Goal: Check status: Check status

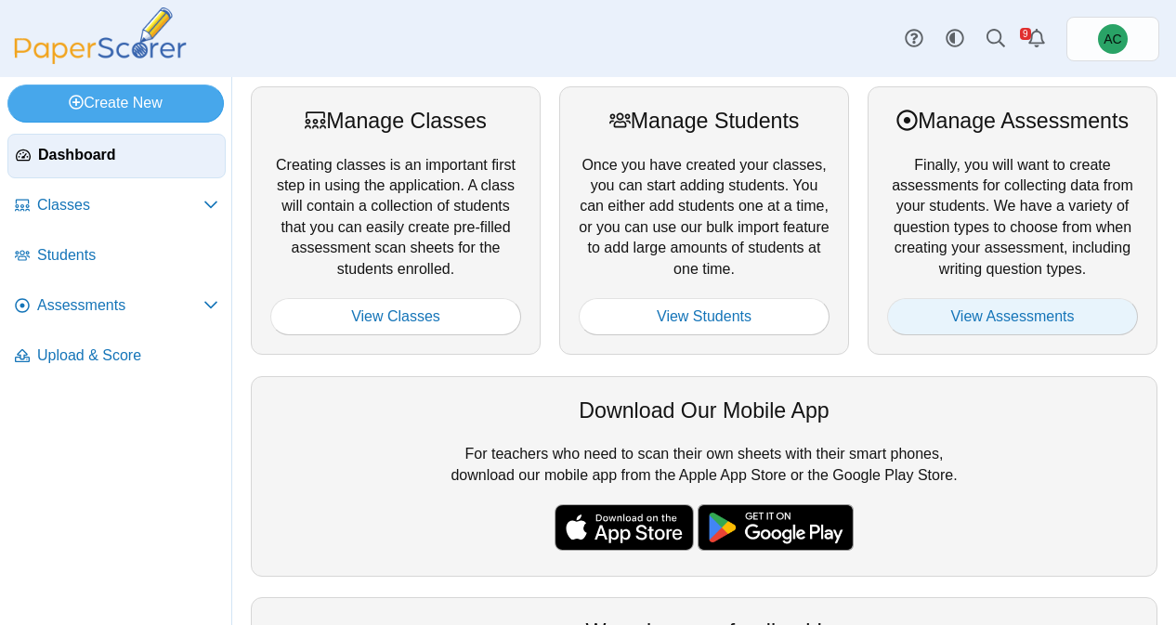
click at [1003, 320] on link "View Assessments" at bounding box center [1012, 316] width 251 height 37
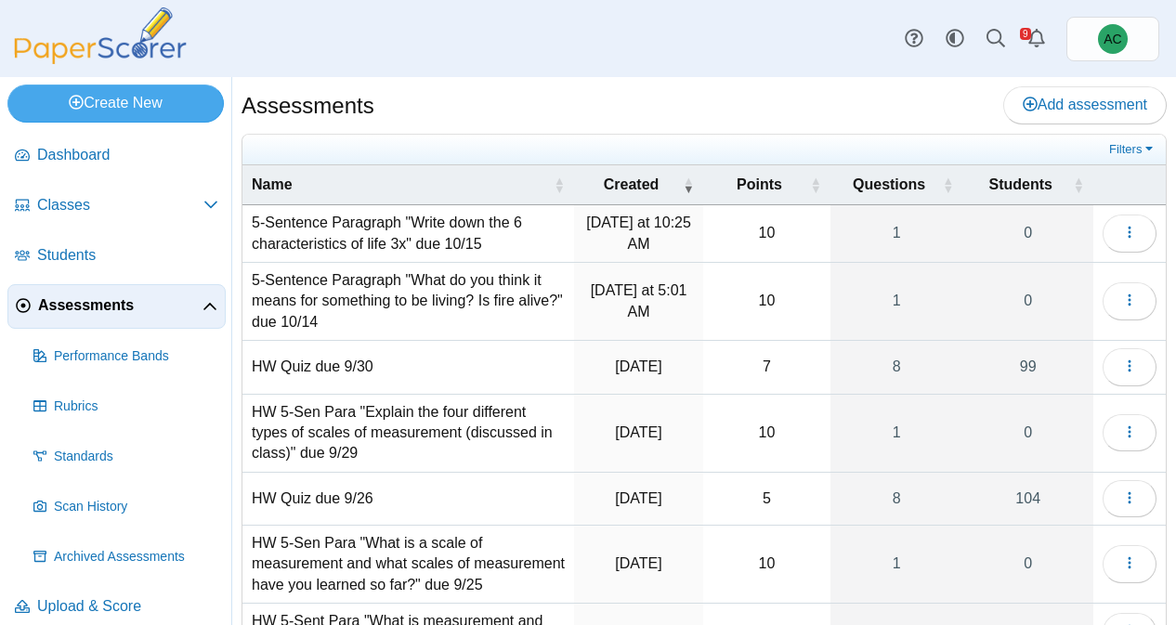
click at [353, 315] on td "5-Sentence Paragraph "What do you think it means for something to be living? Is…" at bounding box center [408, 302] width 332 height 78
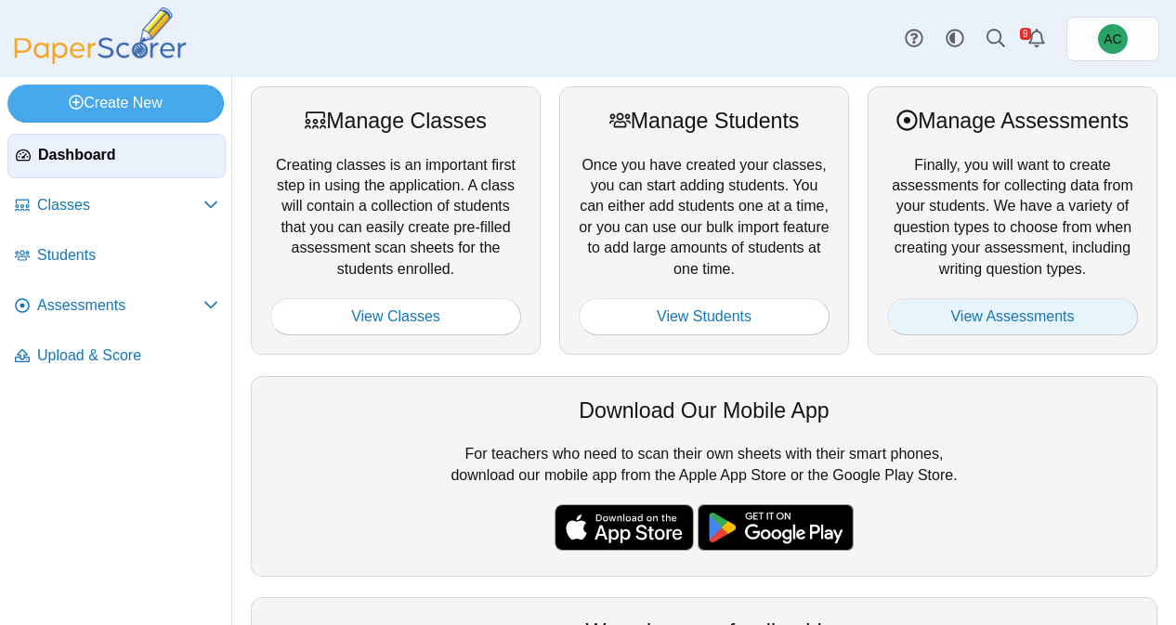
click at [973, 312] on link "View Assessments" at bounding box center [1012, 316] width 251 height 37
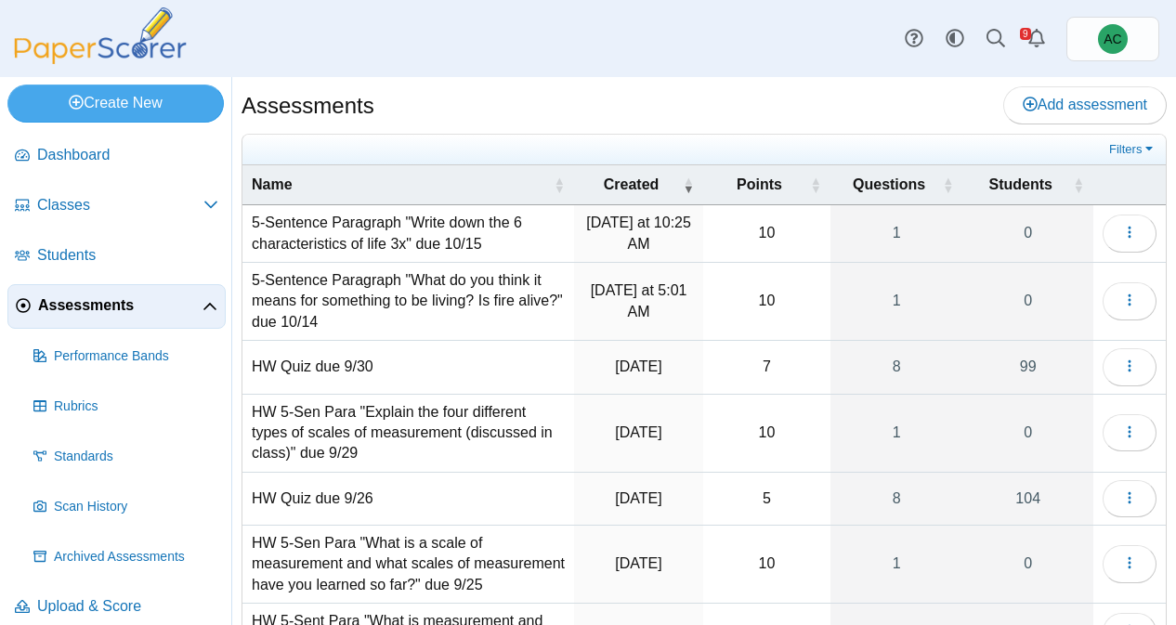
click at [331, 229] on td "5-Sentence Paragraph "Write down the 6 characteristics of life 3x" due 10/15" at bounding box center [408, 234] width 332 height 58
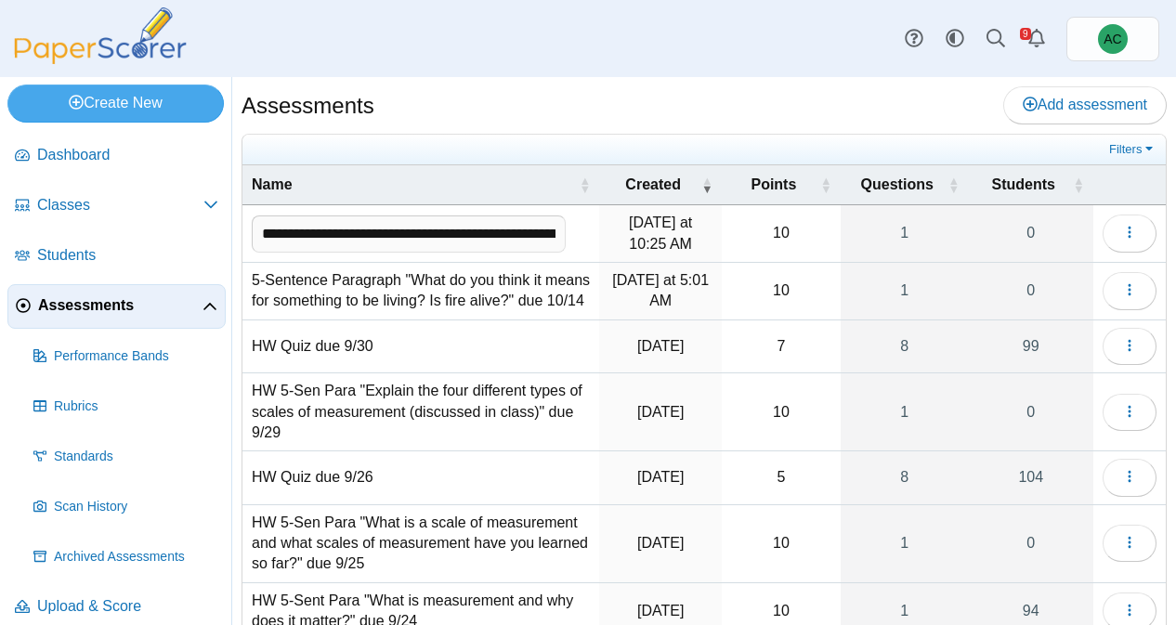
click at [413, 237] on input "**********" at bounding box center [409, 234] width 314 height 37
click at [469, 109] on div "Assessments Add assessment" at bounding box center [704, 107] width 925 height 42
